Goal: Transaction & Acquisition: Purchase product/service

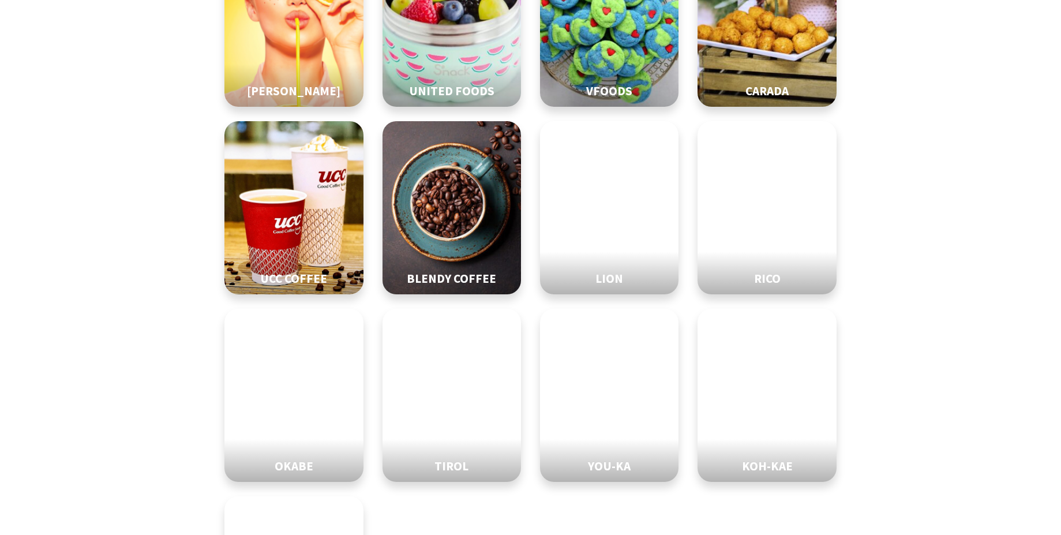
scroll to position [385, 0]
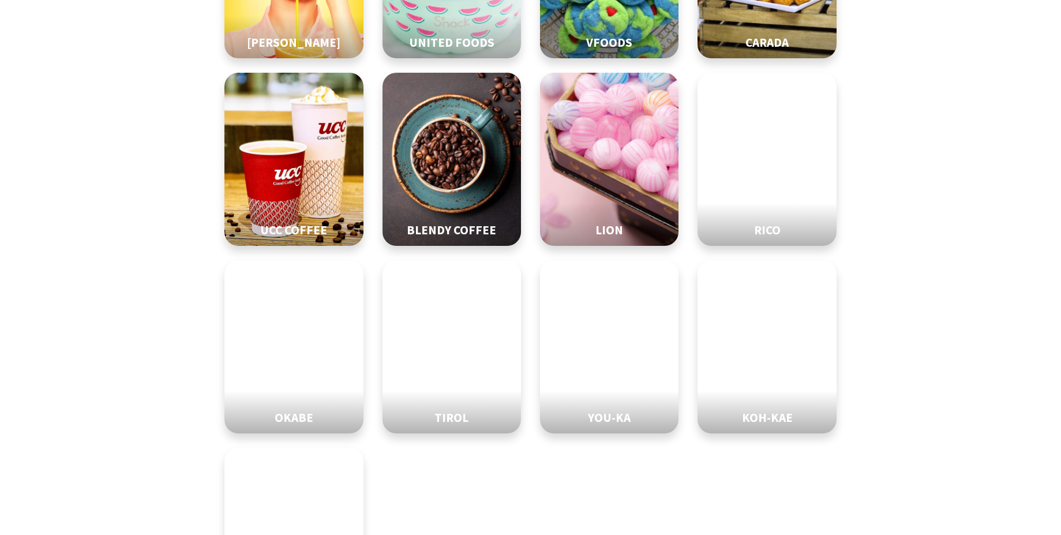
click at [540, 59] on div "VFOODS 29" at bounding box center [609, 37] width 138 height 43
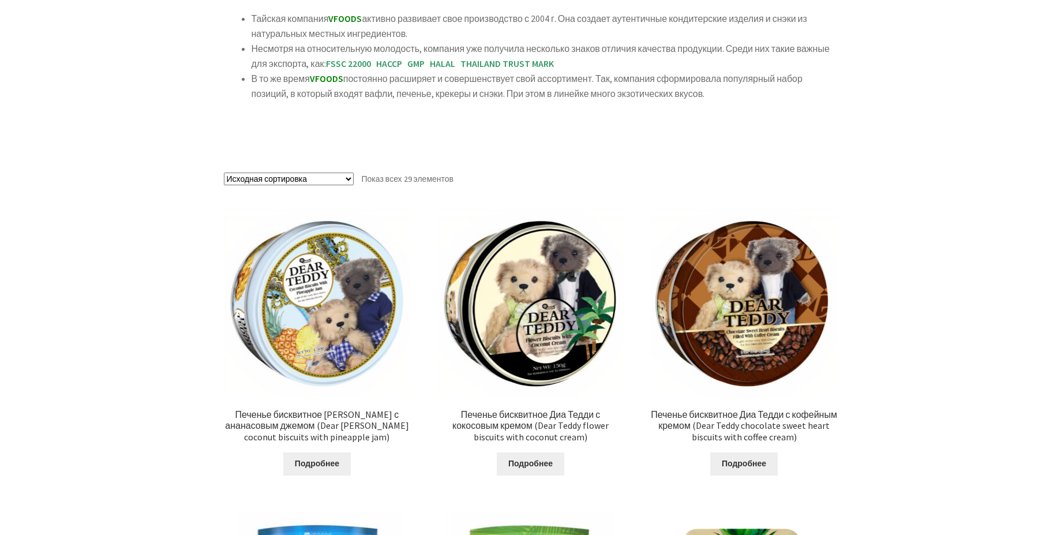
scroll to position [241, 0]
